Goal: Navigation & Orientation: Find specific page/section

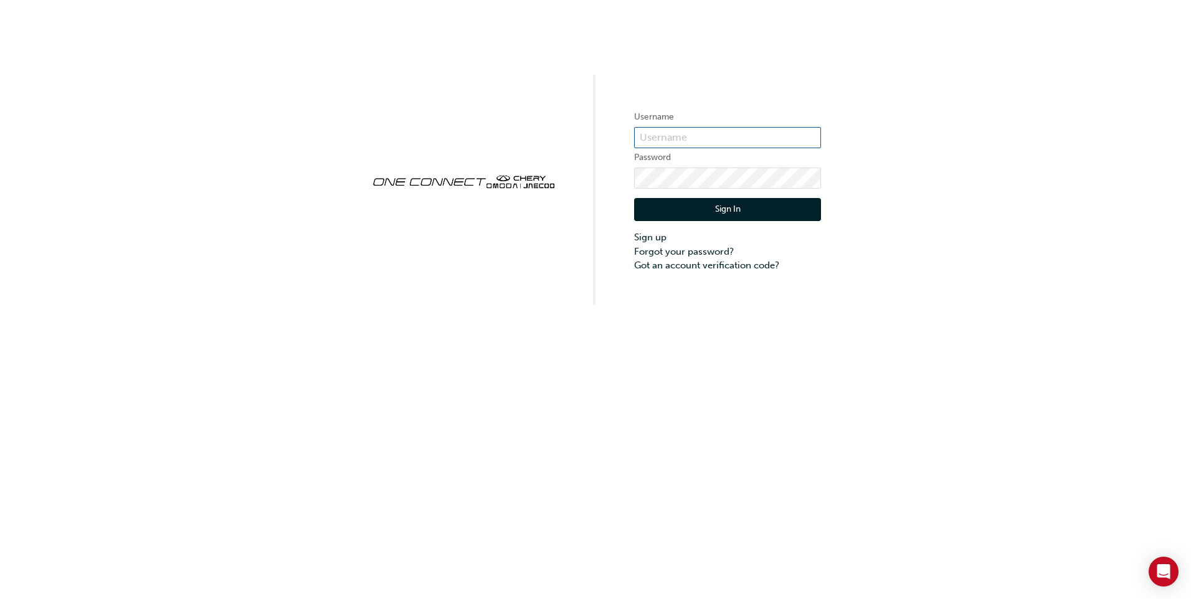
type input "CHAU0968"
click at [733, 209] on button "Sign In" at bounding box center [727, 210] width 187 height 24
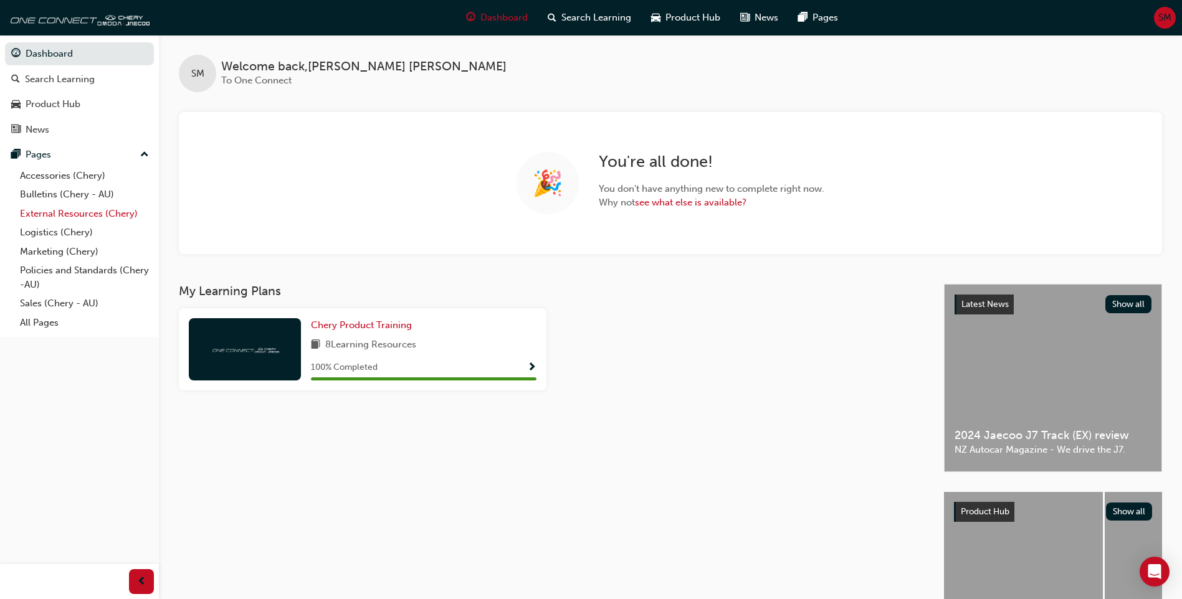
click at [110, 212] on link "External Resources (Chery)" at bounding box center [84, 213] width 139 height 19
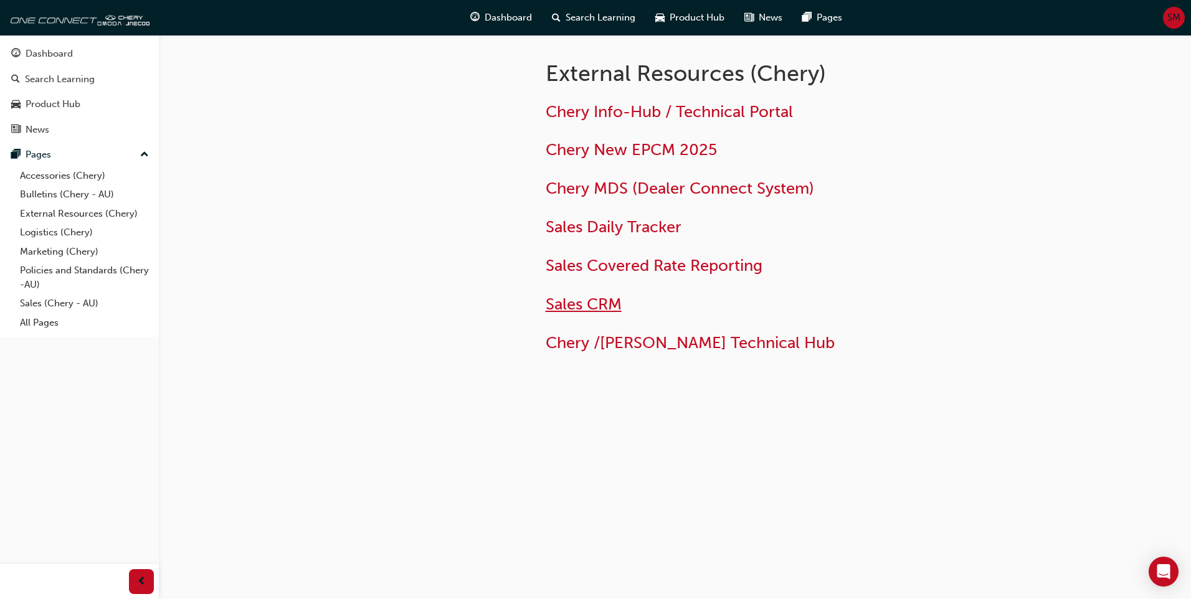
click at [576, 301] on span "Sales CRM" at bounding box center [584, 304] width 76 height 19
